Goal: Information Seeking & Learning: Learn about a topic

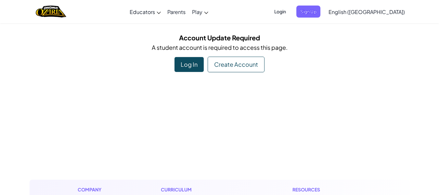
click at [194, 66] on div "Log In" at bounding box center [188, 64] width 29 height 15
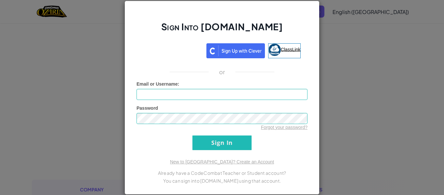
click at [287, 47] on span "ClassLink" at bounding box center [291, 48] width 20 height 5
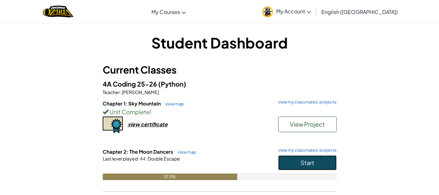
click at [319, 164] on button "Start" at bounding box center [307, 162] width 58 height 15
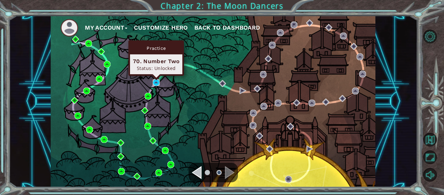
click at [157, 82] on img at bounding box center [156, 82] width 7 height 7
